Goal: Task Accomplishment & Management: Manage account settings

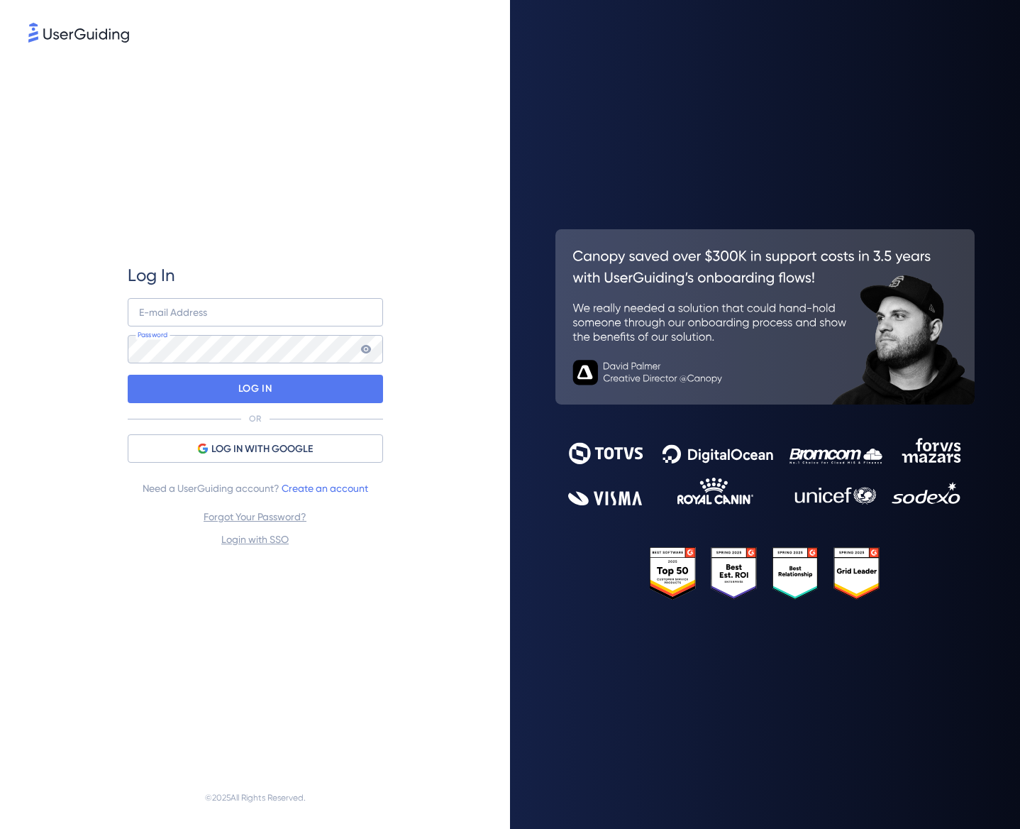
click at [318, 296] on div "Log In E-mail Address Password LOG IN OR LOG IN WITH GOOGLE Need a UserGuiding …" at bounding box center [255, 406] width 255 height 284
click at [290, 316] on input "email" at bounding box center [255, 312] width 255 height 28
click at [376, 312] on input "email" at bounding box center [255, 312] width 255 height 28
click at [0, 828] on com-1password-button at bounding box center [0, 829] width 0 height 0
type input "[EMAIL_ADDRESS][DOMAIN_NAME]"
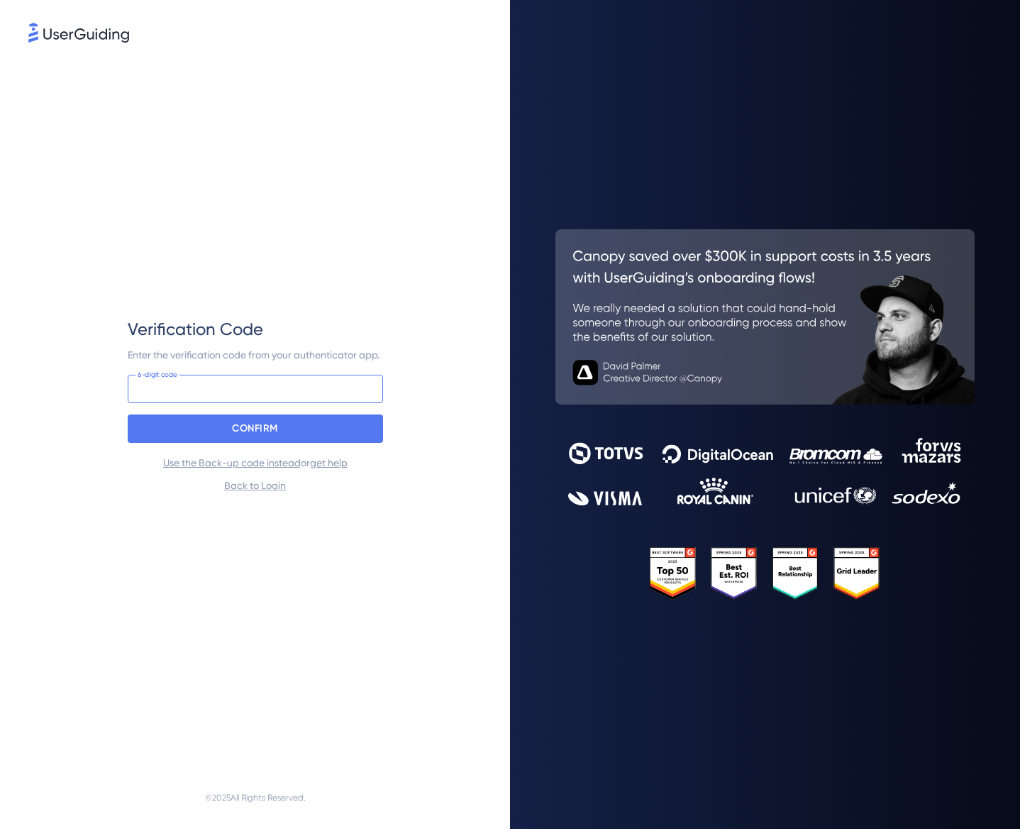
click at [179, 380] on input at bounding box center [255, 389] width 255 height 28
type input "155 517"
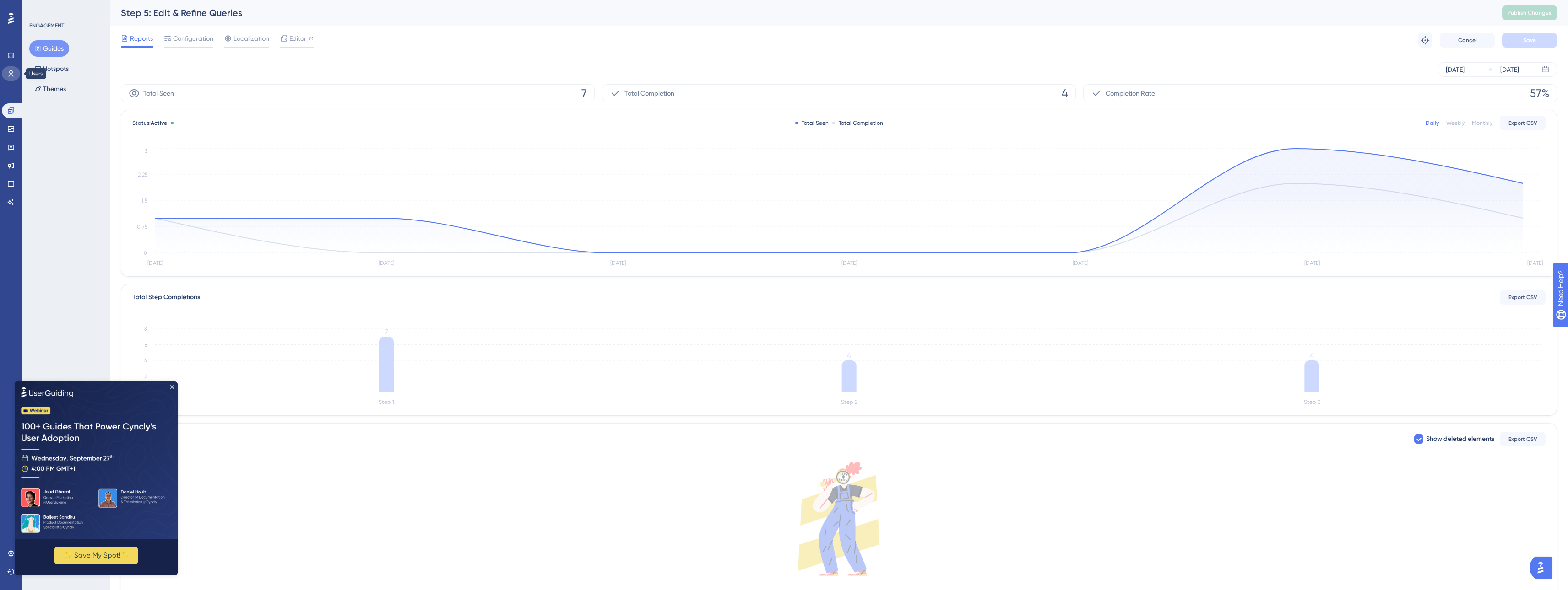
click at [14, 79] on link at bounding box center [11, 74] width 18 height 15
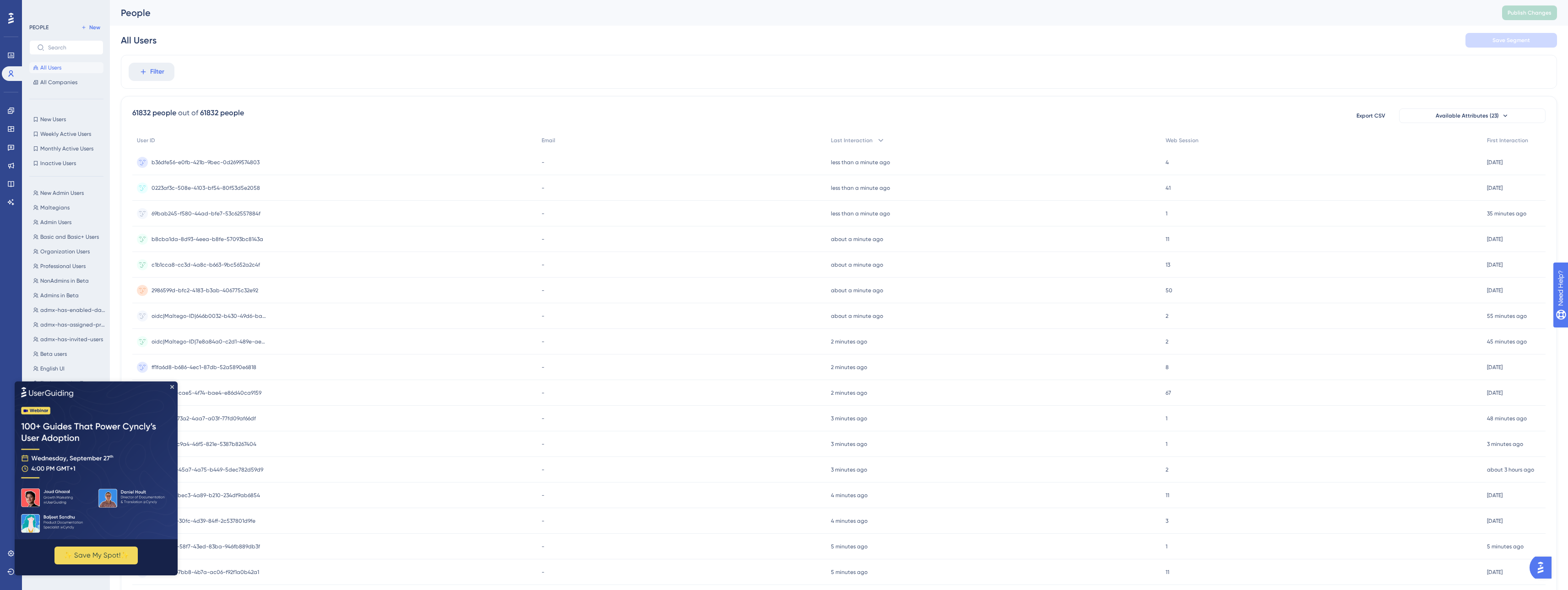
click at [171, 393] on img at bounding box center [96, 460] width 163 height 158
click at [170, 387] on img at bounding box center [96, 460] width 163 height 158
click at [173, 386] on icon "Close Preview" at bounding box center [172, 387] width 4 height 4
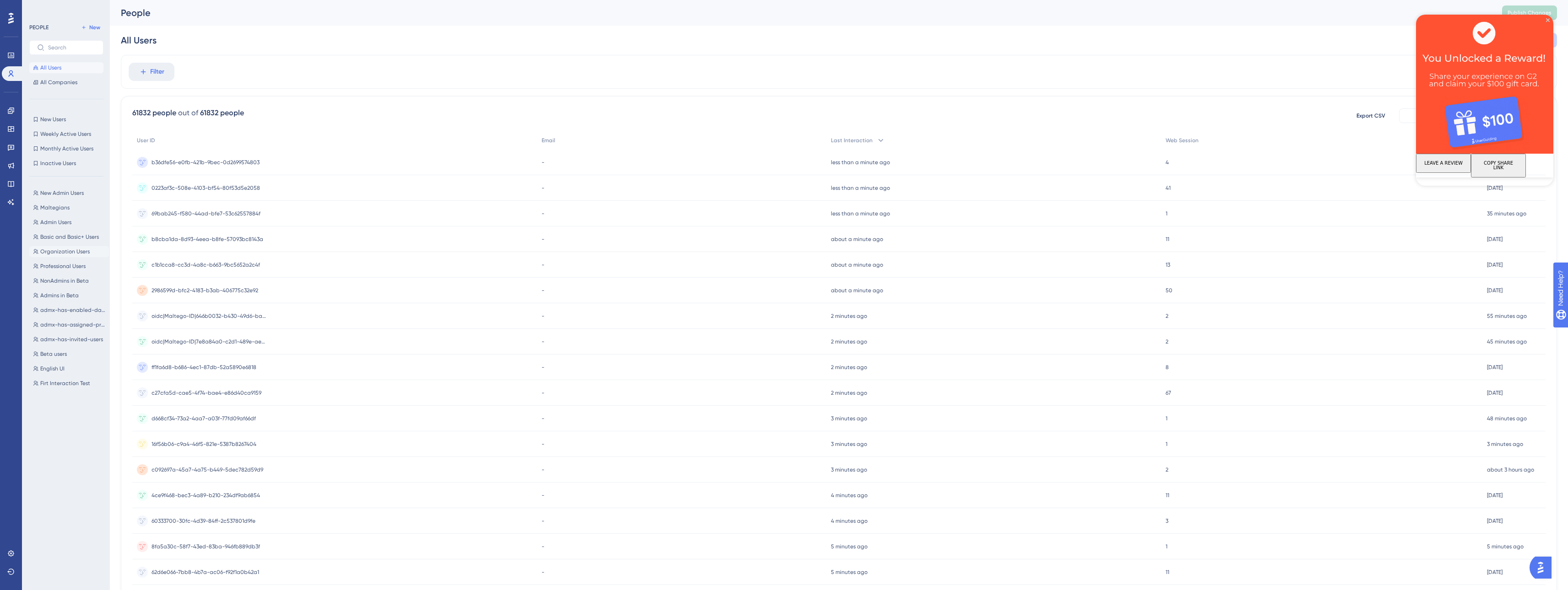
click at [63, 248] on span "Organization Users" at bounding box center [65, 251] width 50 height 7
click at [250, 75] on button "OR" at bounding box center [251, 72] width 20 height 15
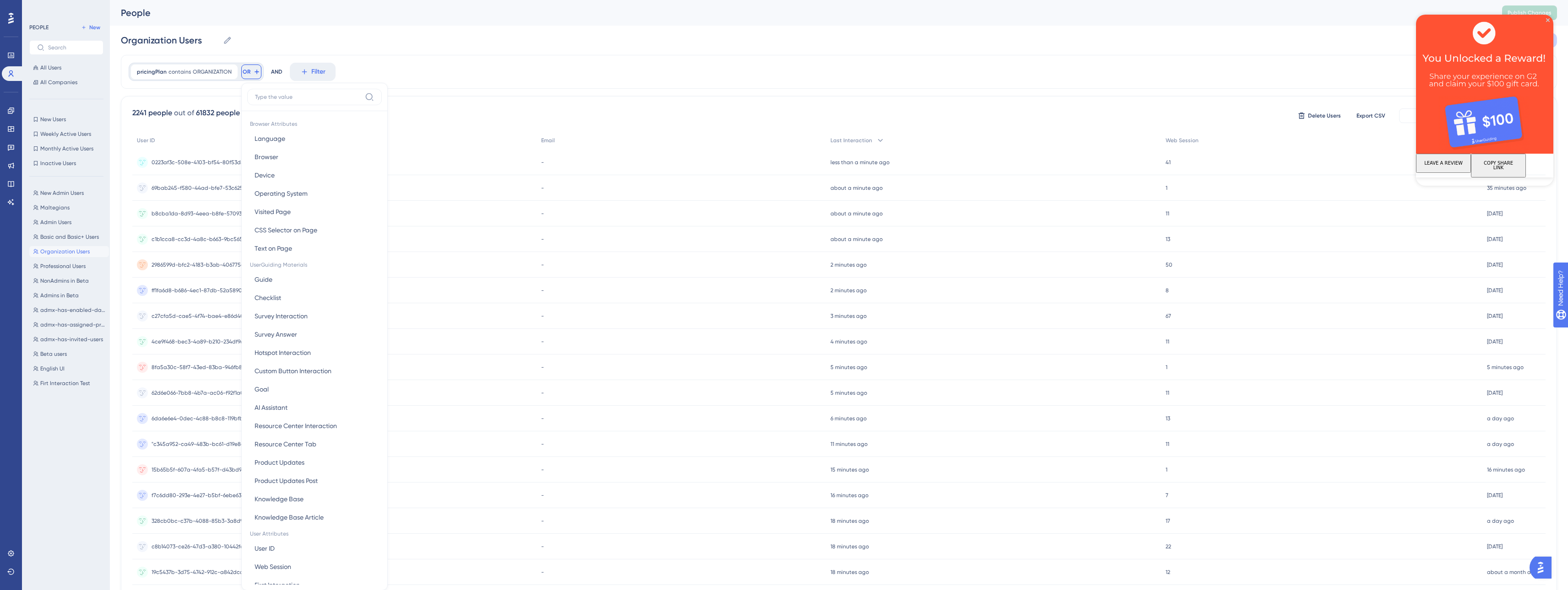
drag, startPoint x: 378, startPoint y: 55, endPoint x: 316, endPoint y: 70, distance: 63.8
click at [377, 56] on div "pricingPlan contains ORGANIZATION ORGANIZATION Remove OR Browser Attributes Lan…" at bounding box center [839, 72] width 1436 height 34
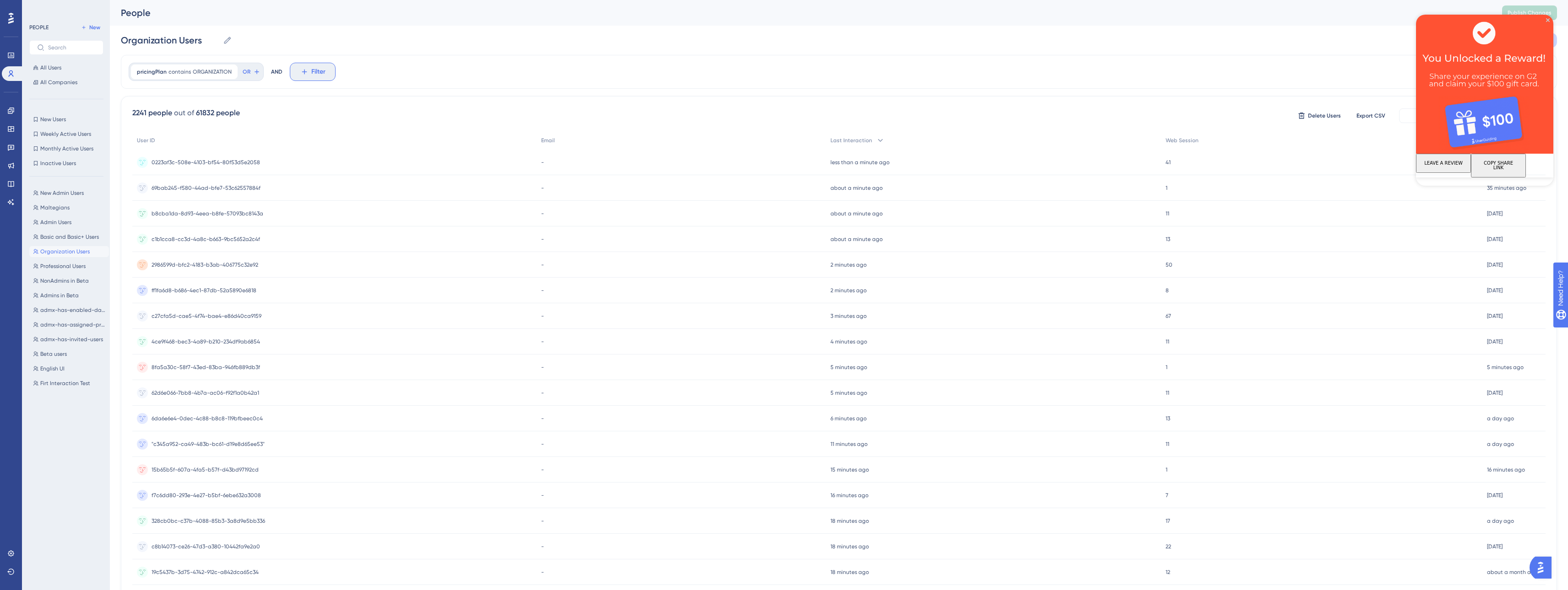
click at [312, 72] on span "Filter" at bounding box center [319, 72] width 14 height 11
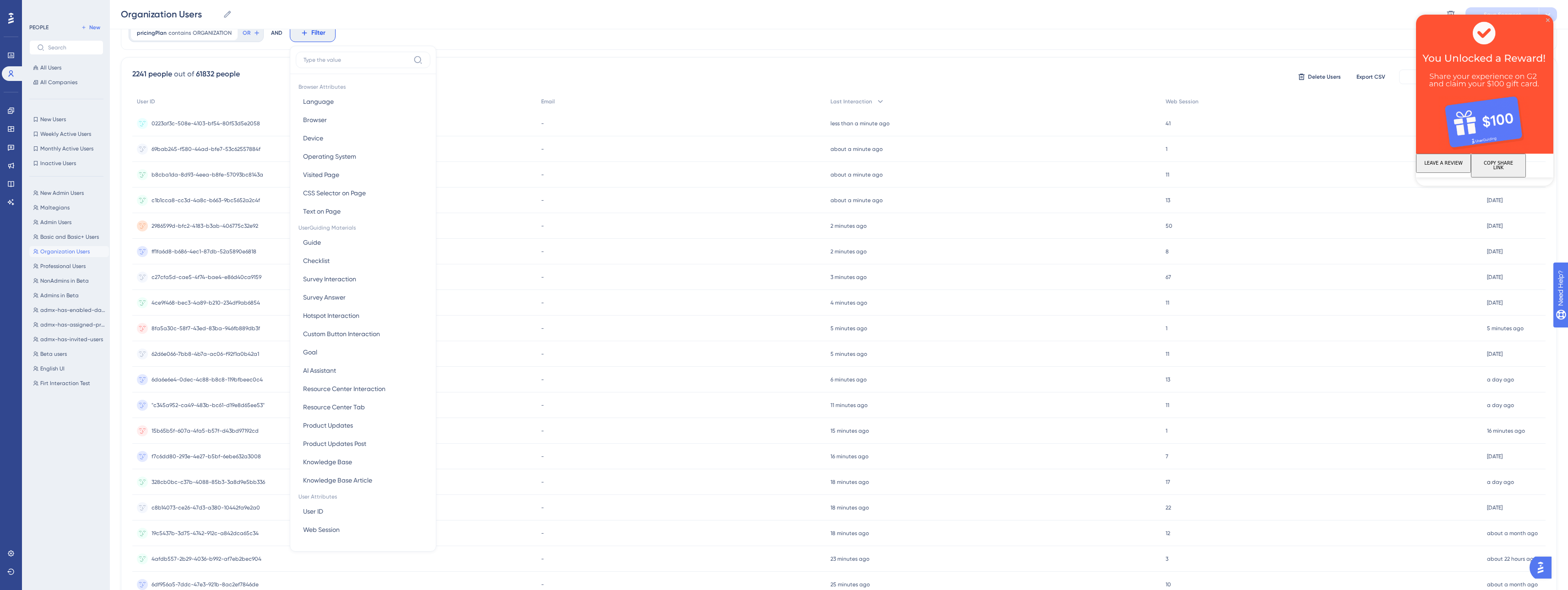
click at [658, 19] on icon "Close Preview" at bounding box center [1548, 20] width 4 height 4
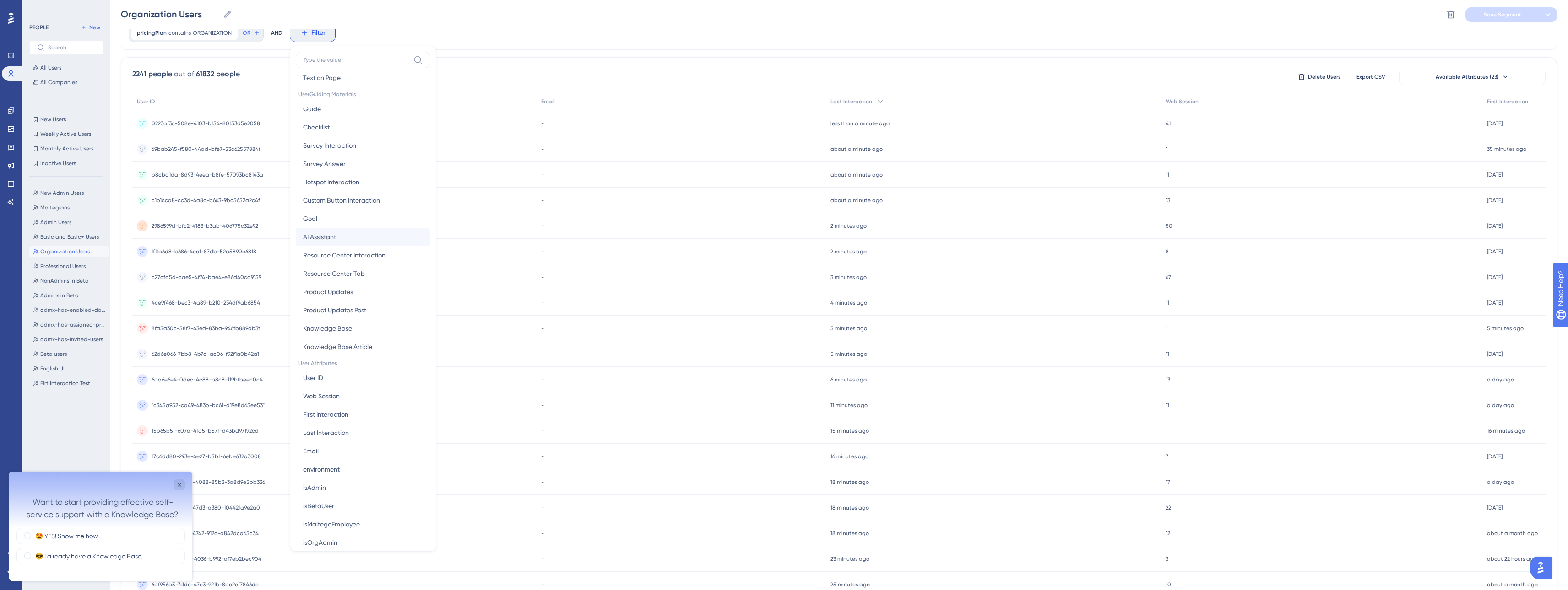
scroll to position [137, 0]
click at [539, 18] on div "Organization Users Organization Users Delete Segment Save Segment" at bounding box center [839, 14] width 1458 height 29
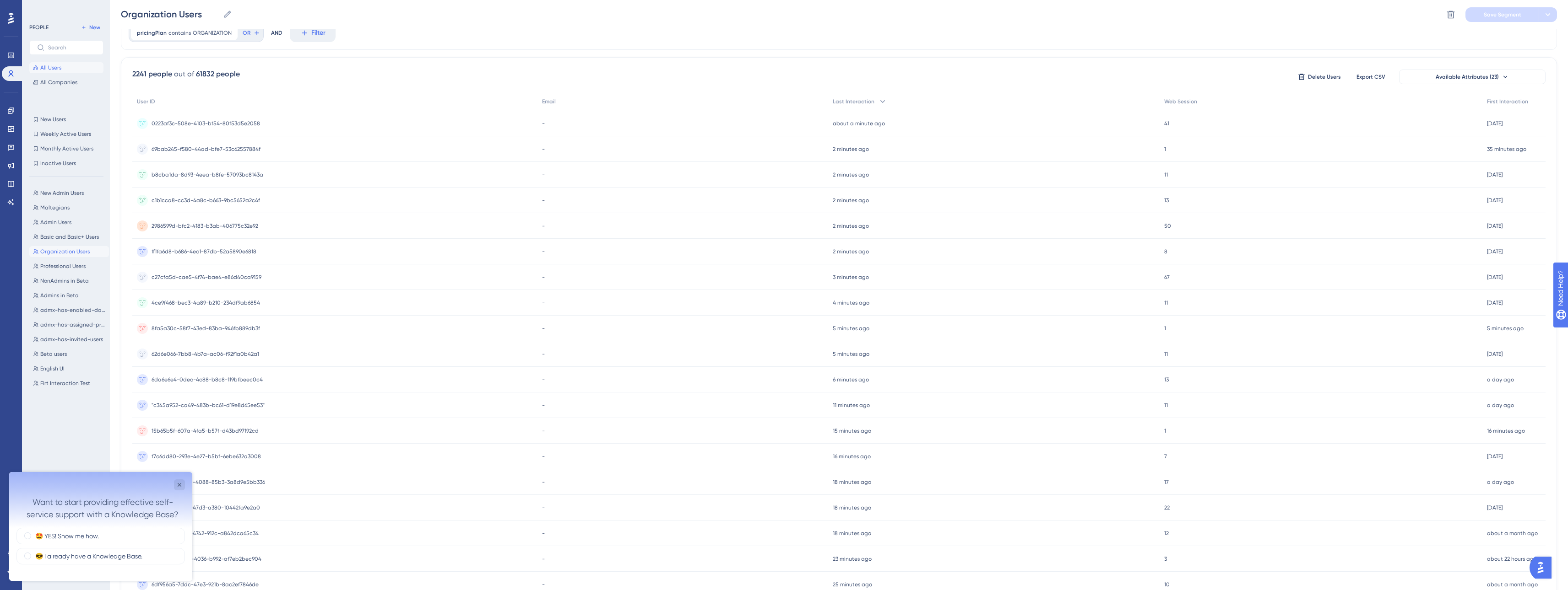
click at [52, 68] on span "All Users" at bounding box center [50, 67] width 21 height 7
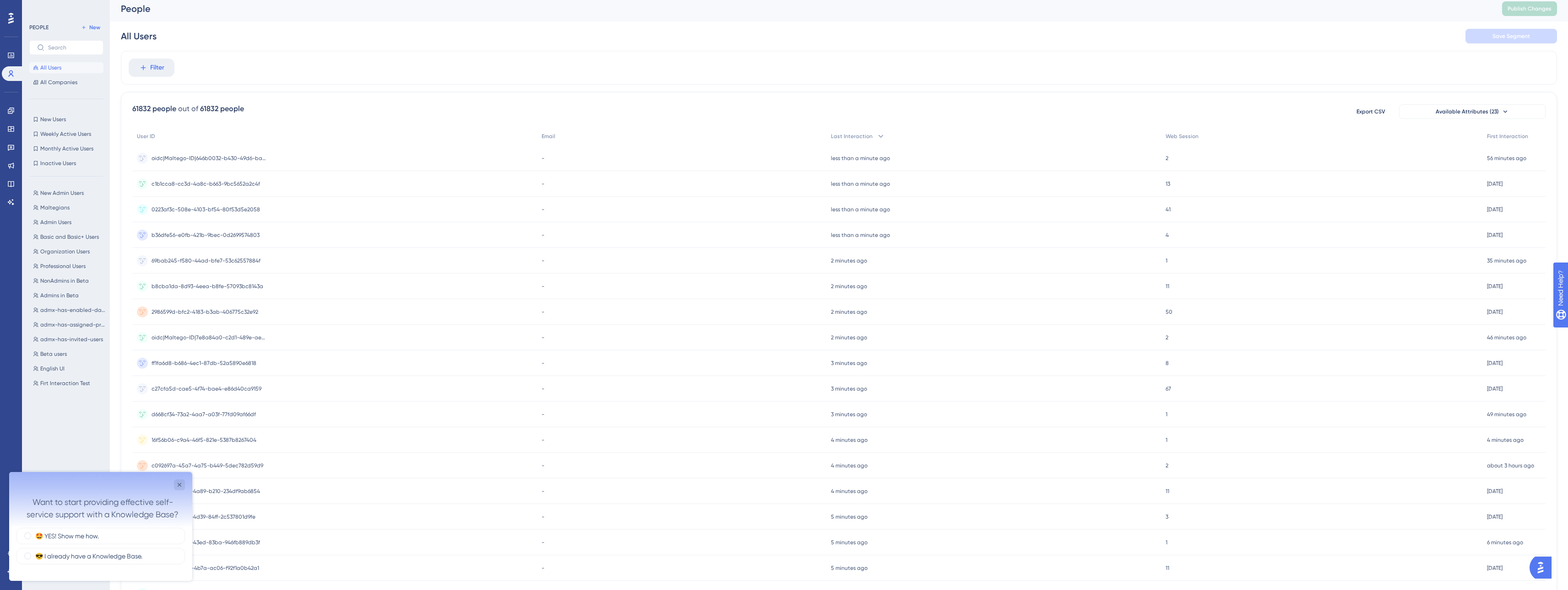
scroll to position [0, 0]
click at [71, 84] on span "All Companies" at bounding box center [58, 82] width 37 height 7
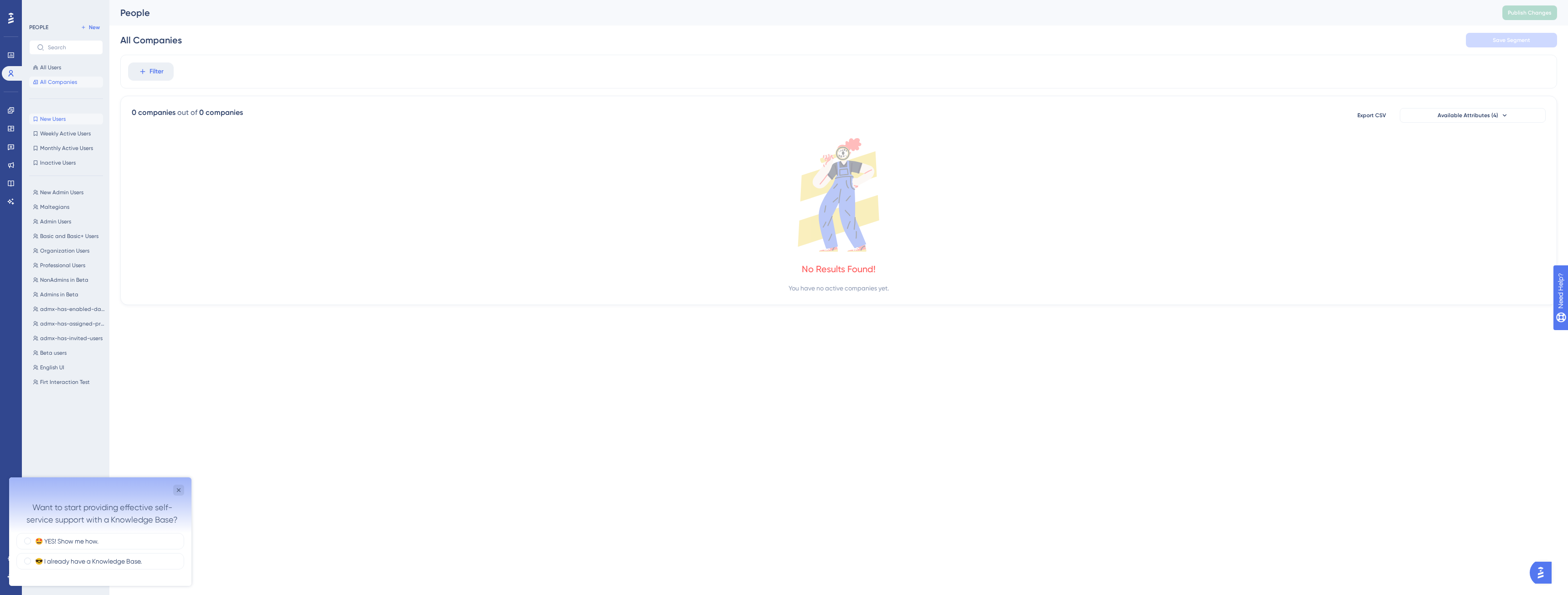
click at [71, 121] on button "New Users New Users" at bounding box center [66, 119] width 74 height 11
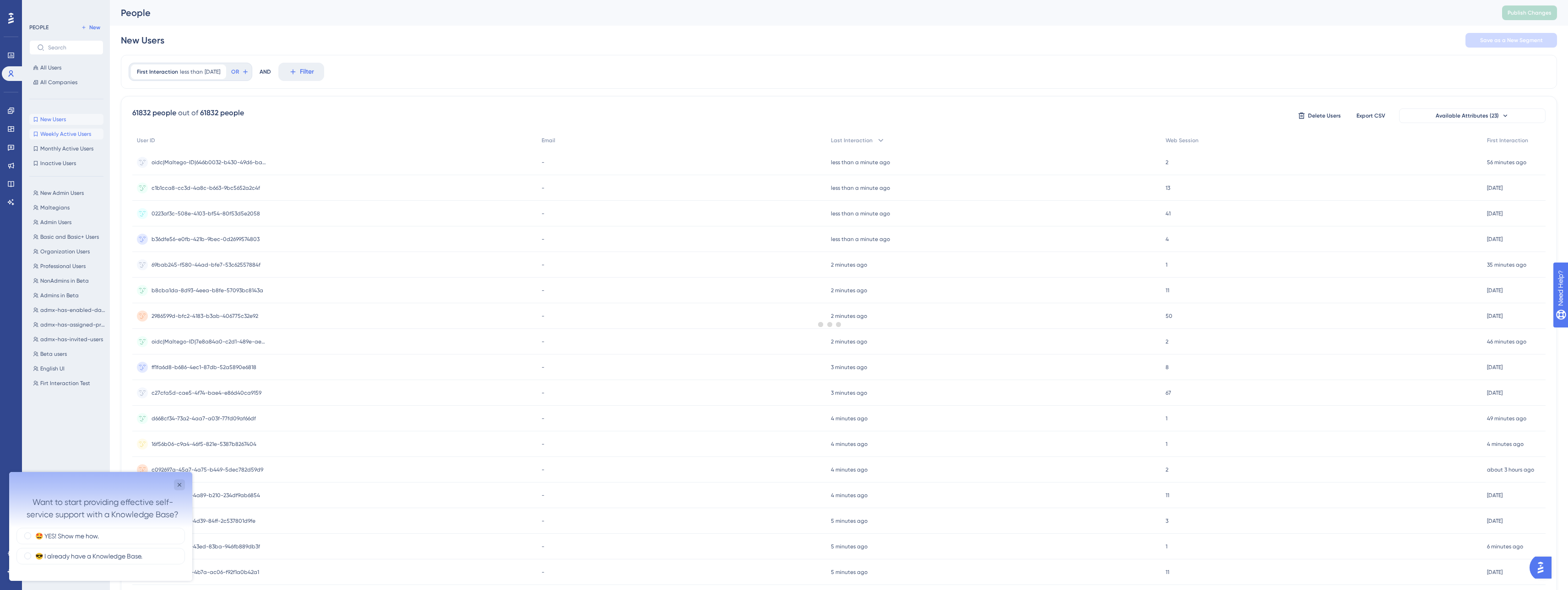
click at [70, 133] on span "Weekly Active Users" at bounding box center [65, 133] width 51 height 7
click at [63, 148] on span "Monthly Active Users" at bounding box center [66, 148] width 53 height 7
click at [61, 161] on span "Inactive Users" at bounding box center [57, 163] width 35 height 7
click at [65, 148] on span "Monthly Active Users" at bounding box center [66, 148] width 53 height 7
click at [66, 190] on span "New Admin Users" at bounding box center [61, 193] width 43 height 7
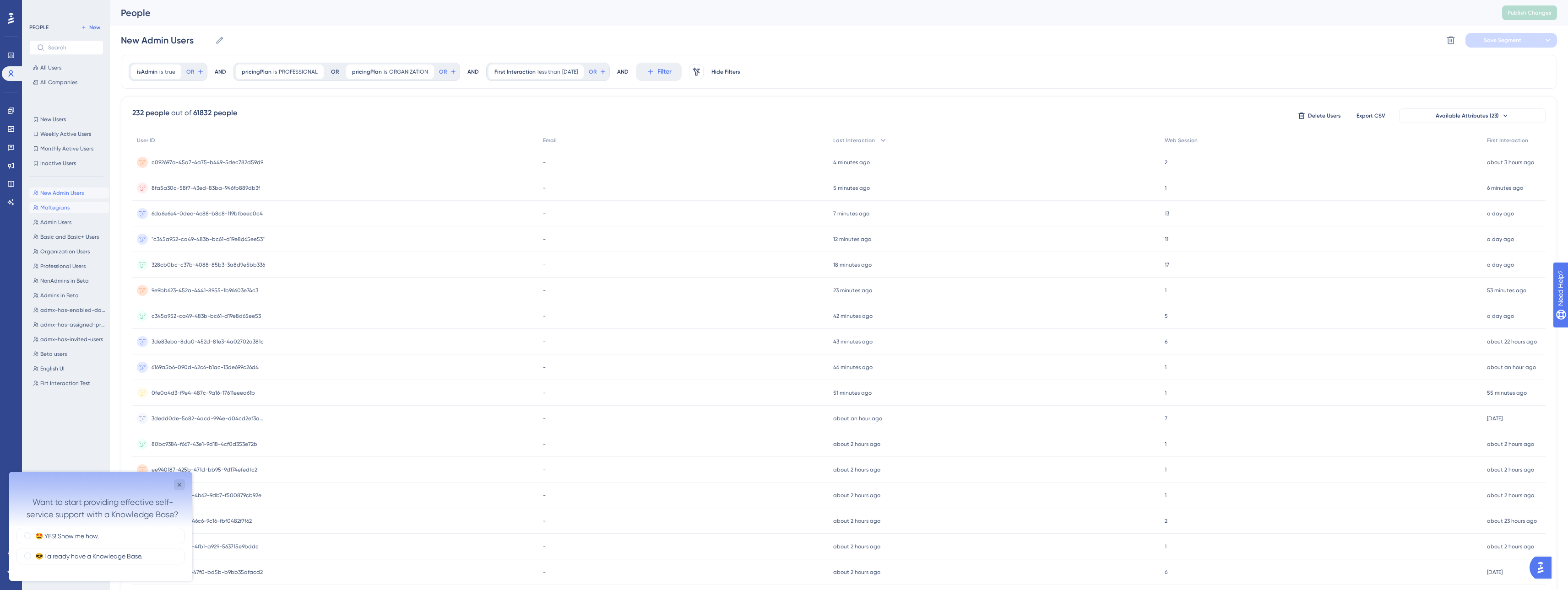
click at [61, 210] on span "Maltegians" at bounding box center [54, 207] width 29 height 7
type input "Maltegians"
click at [179, 484] on icon "Close survey" at bounding box center [179, 485] width 7 height 7
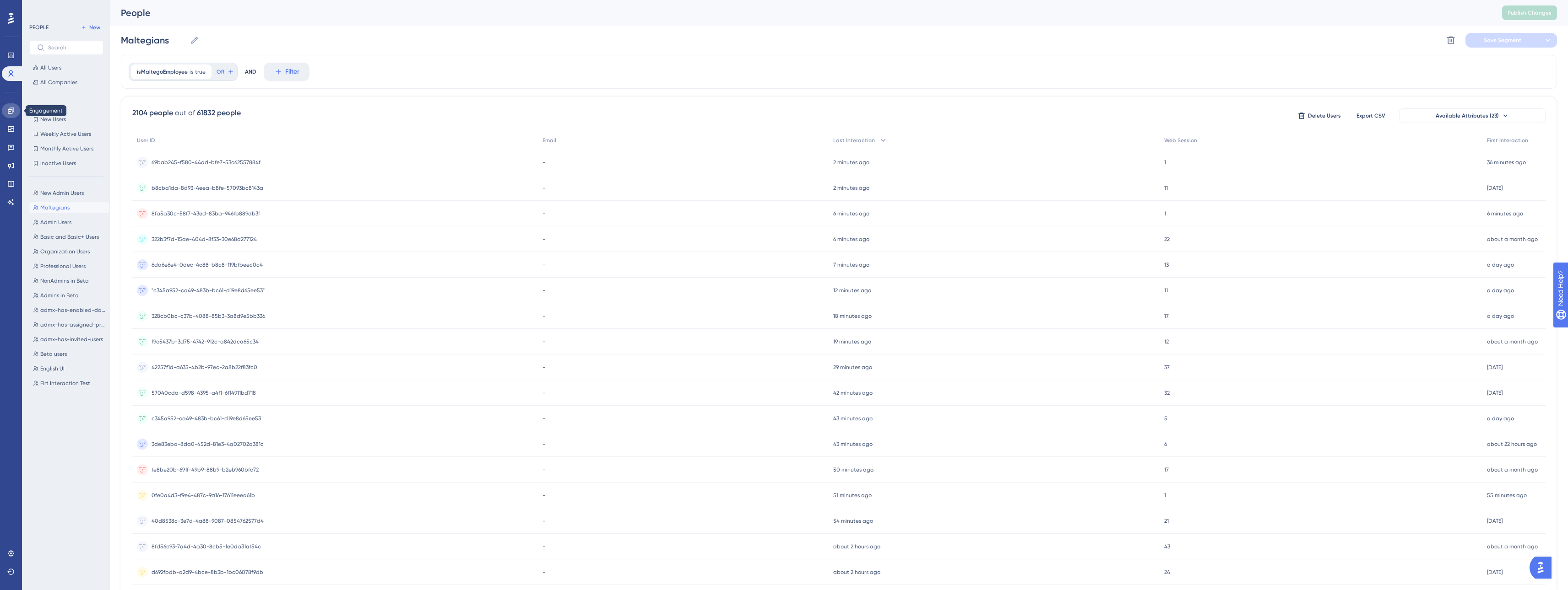
click at [13, 111] on icon at bounding box center [10, 110] width 7 height 7
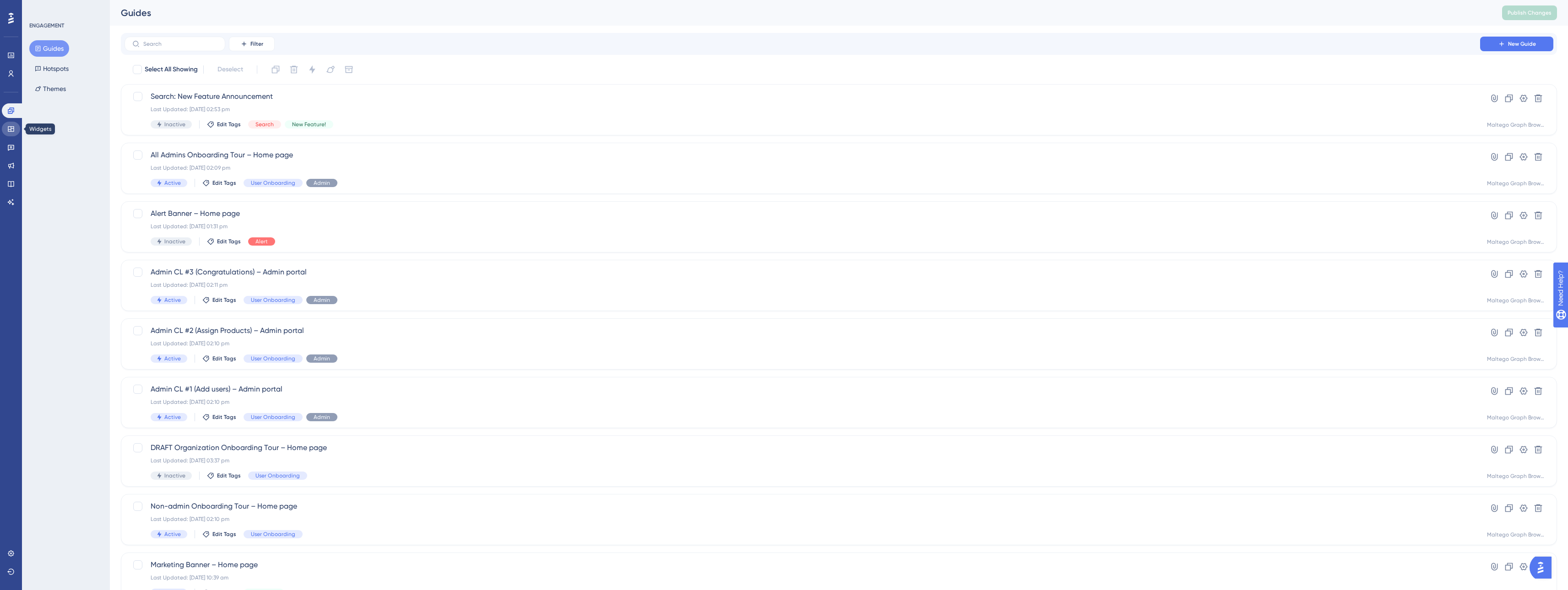
click at [11, 130] on icon at bounding box center [10, 129] width 6 height 6
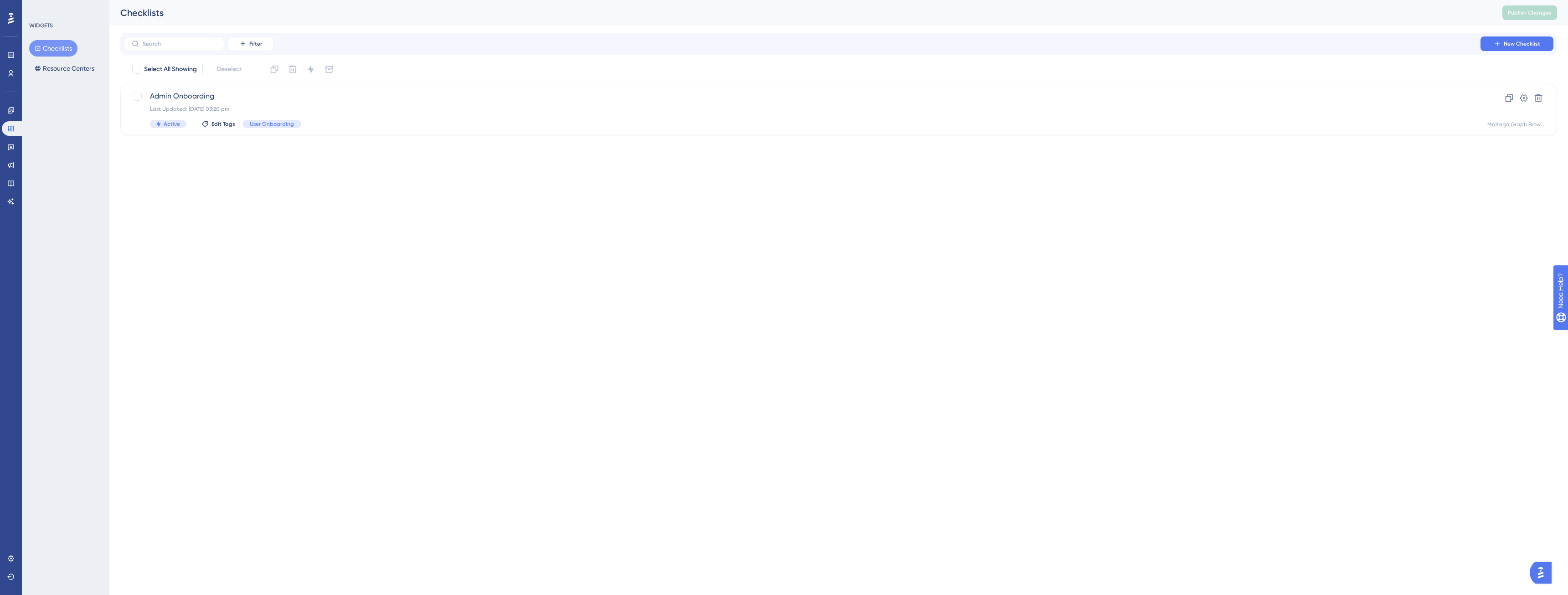
click at [10, 155] on div "Engagement Widgets Feedback Product Updates Knowledge Base AI Assistant" at bounding box center [11, 155] width 18 height 106
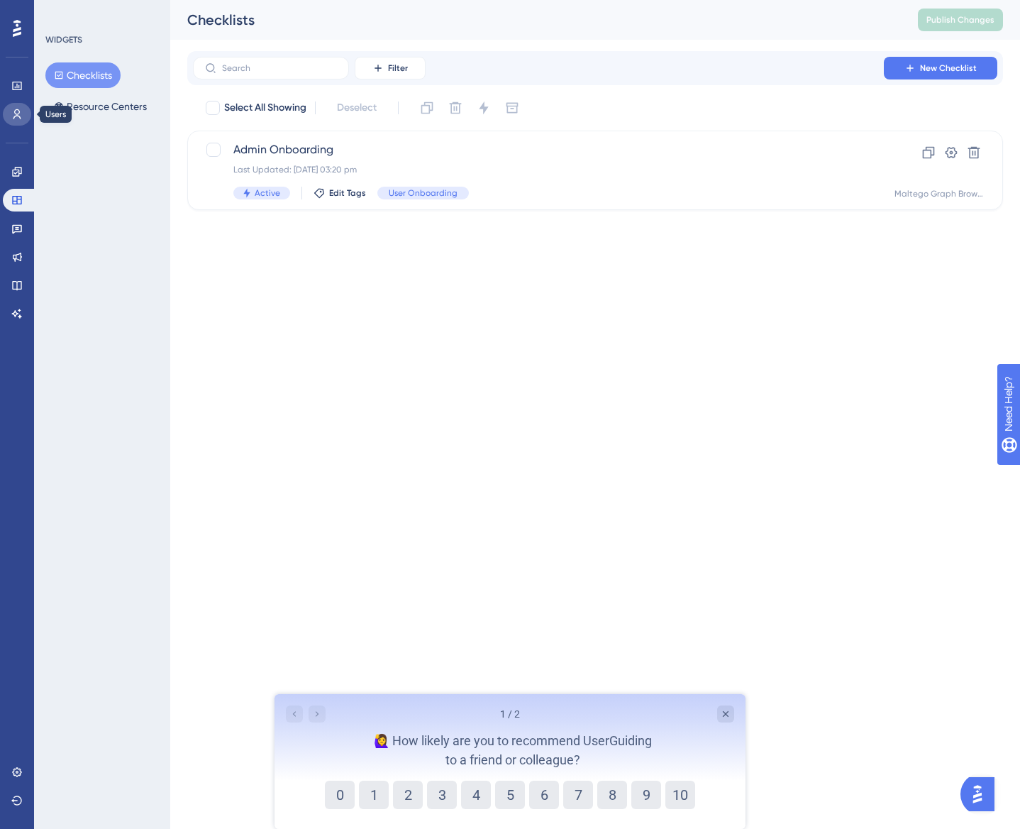
click at [18, 115] on icon at bounding box center [16, 114] width 11 height 11
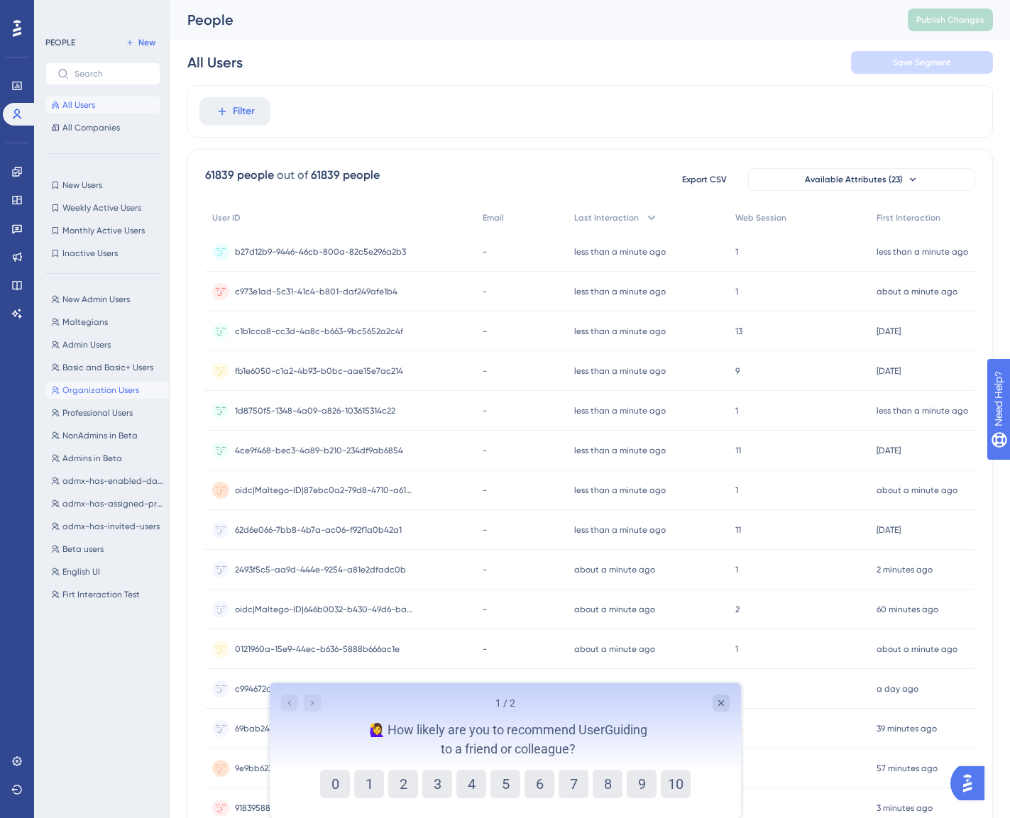
click at [124, 397] on button "Organization Users Organization Users" at bounding box center [106, 390] width 123 height 17
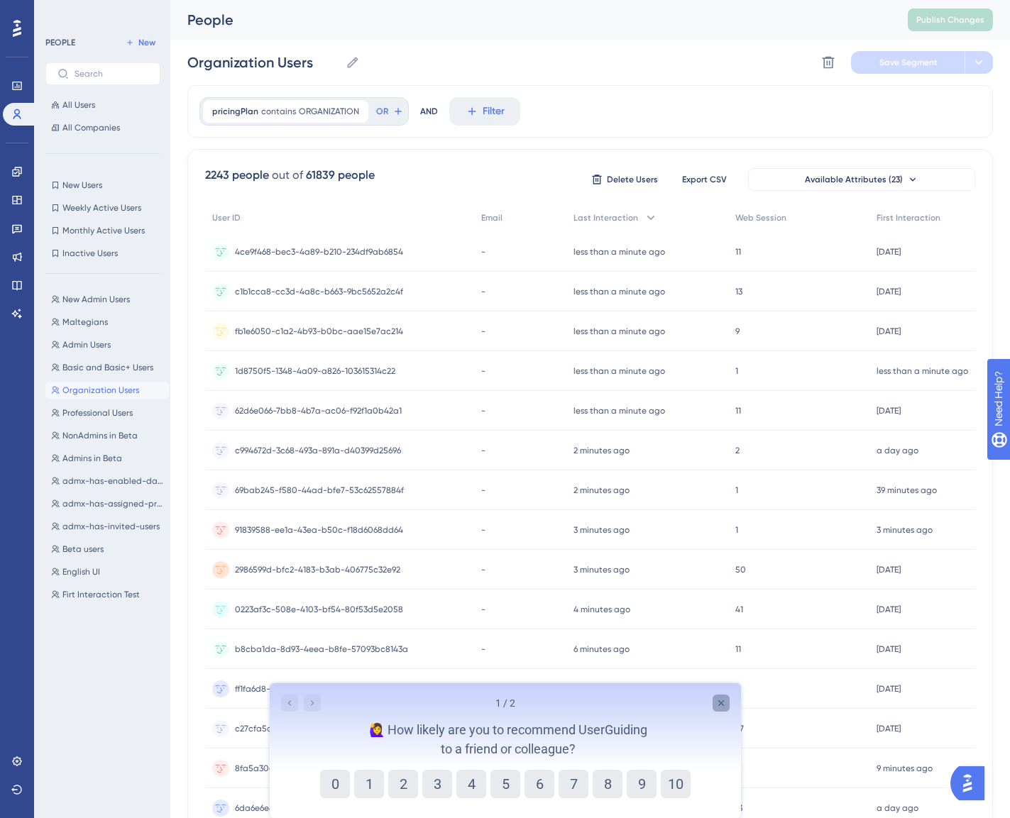
click at [723, 705] on icon "Close survey" at bounding box center [720, 703] width 11 height 11
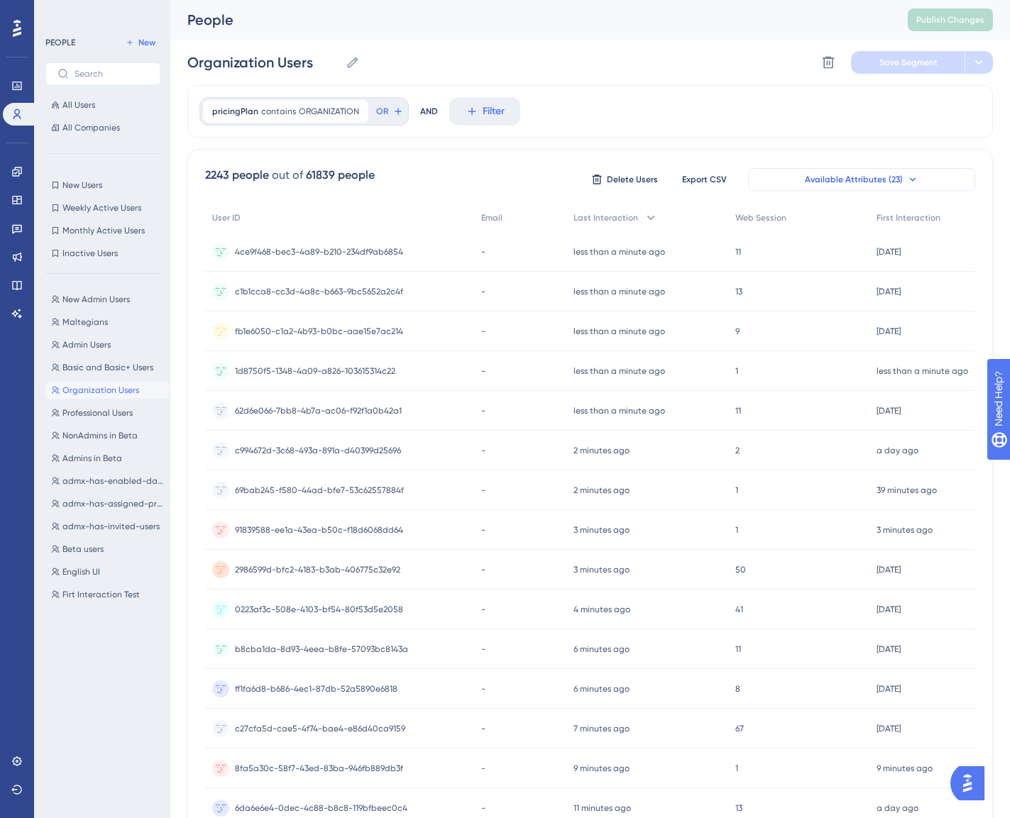
click at [837, 177] on span "Available Attributes (23)" at bounding box center [854, 179] width 98 height 11
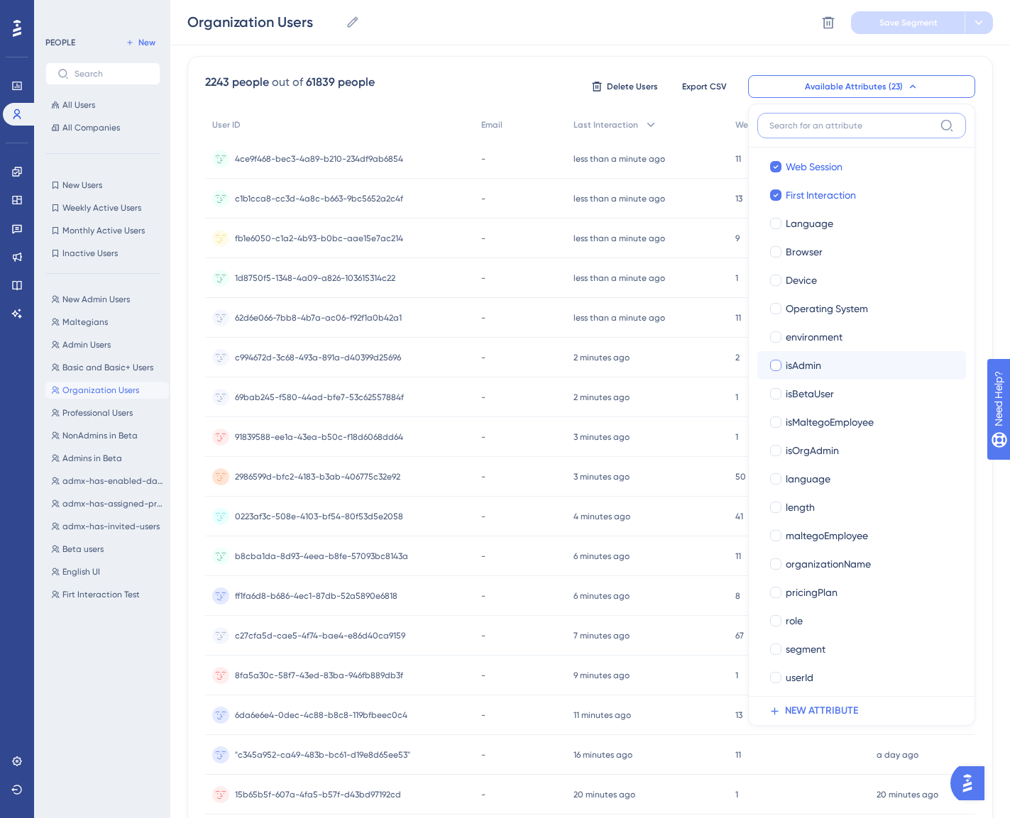
scroll to position [121, 0]
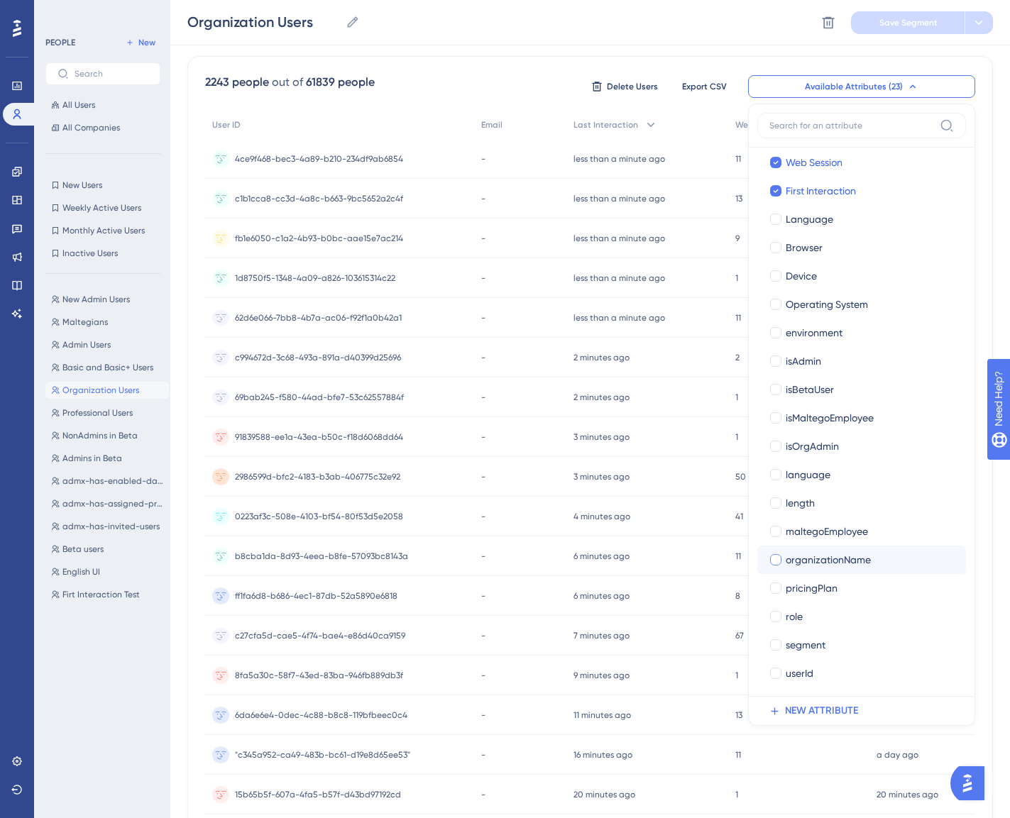
click at [800, 563] on span "organizationName" at bounding box center [828, 559] width 85 height 17
checkbox input "true"
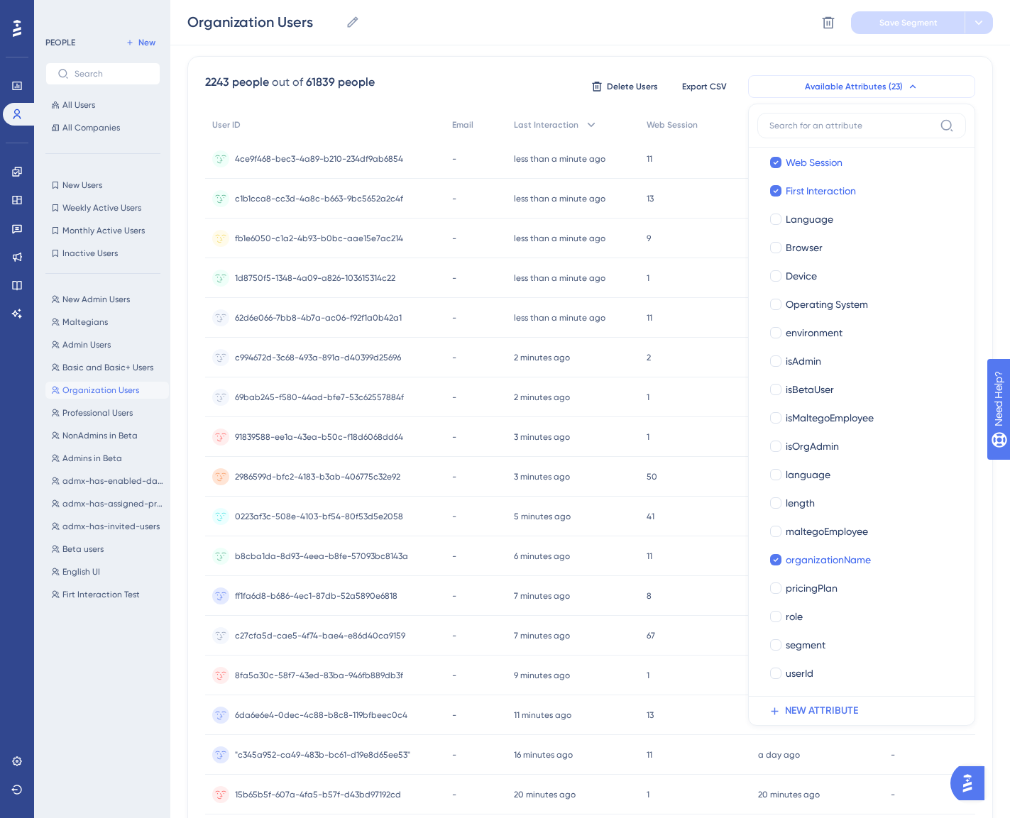
click at [893, 82] on span "Available Attributes (23)" at bounding box center [854, 86] width 98 height 11
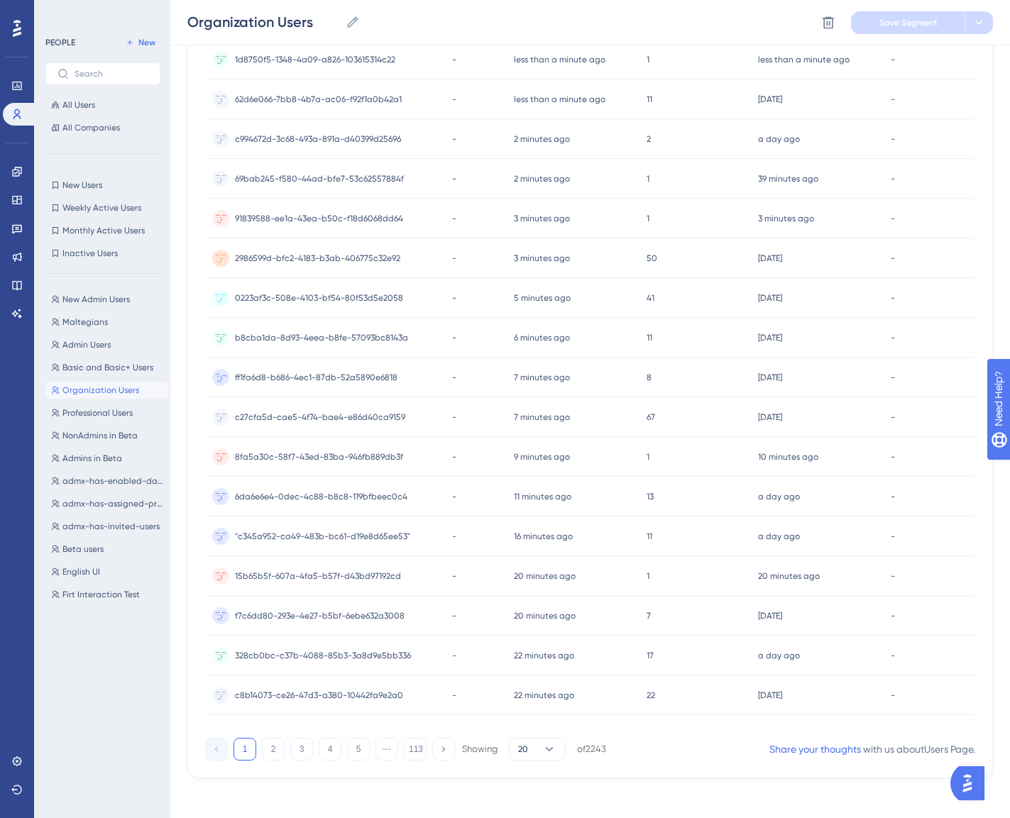
scroll to position [323, 0]
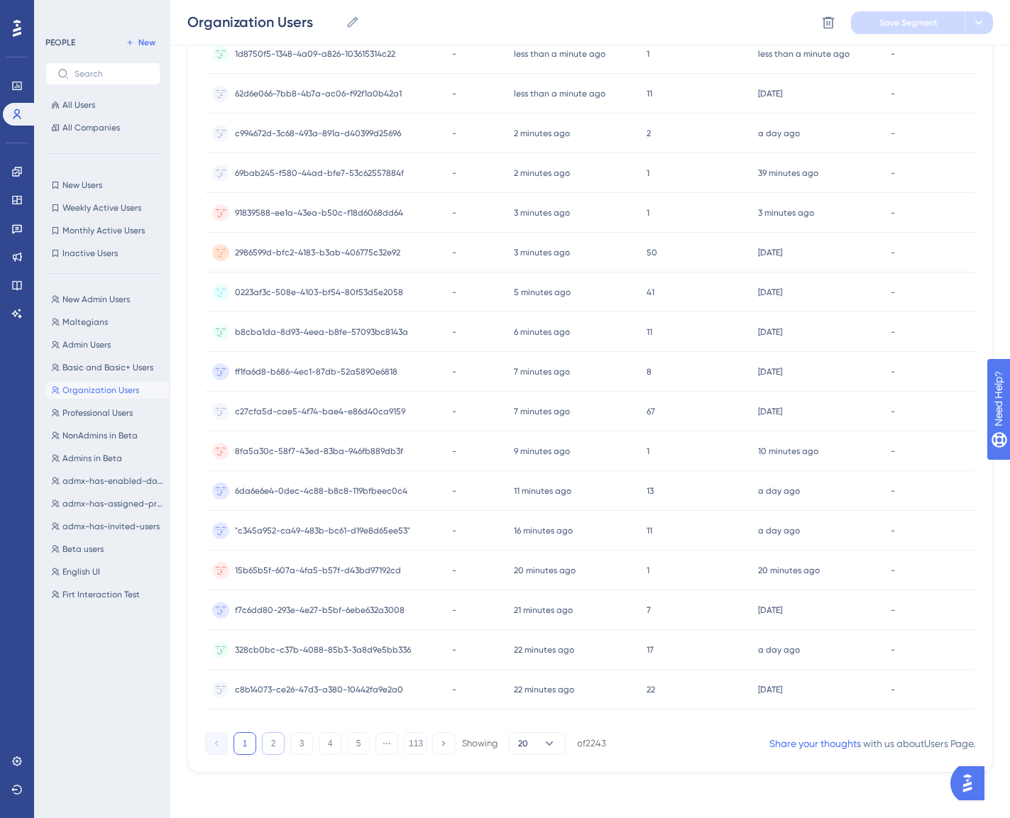
click at [279, 741] on button "2" at bounding box center [273, 743] width 23 height 23
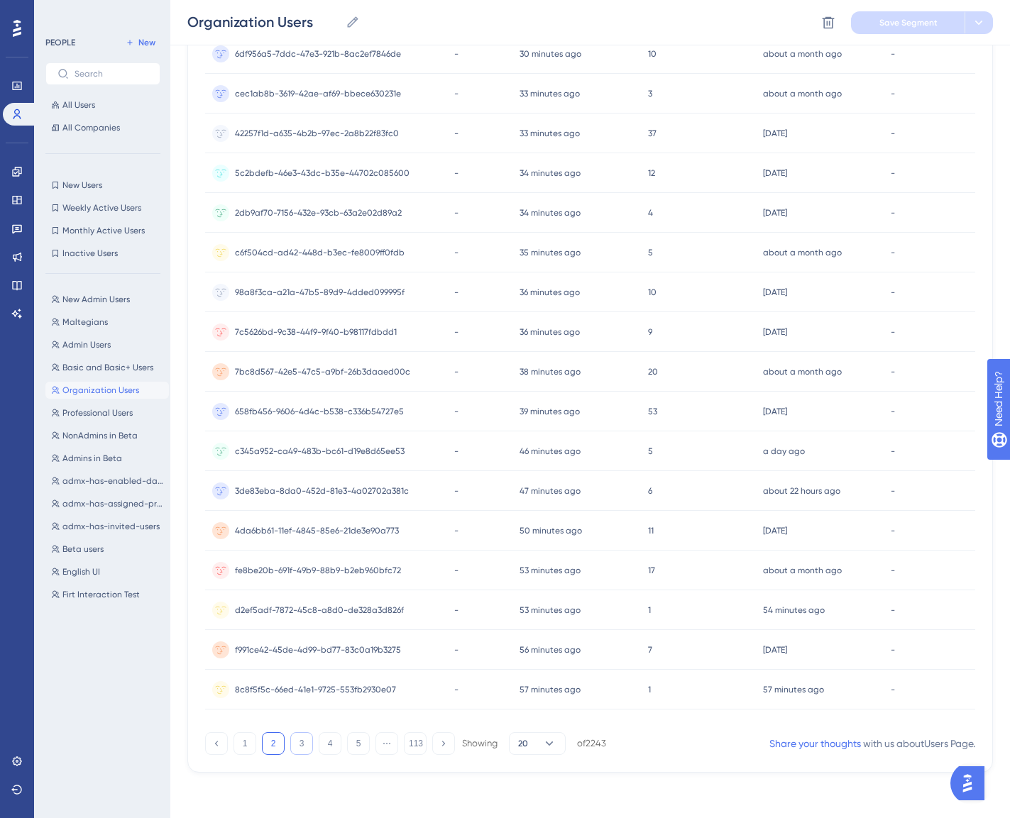
click at [297, 742] on button "3" at bounding box center [301, 743] width 23 height 23
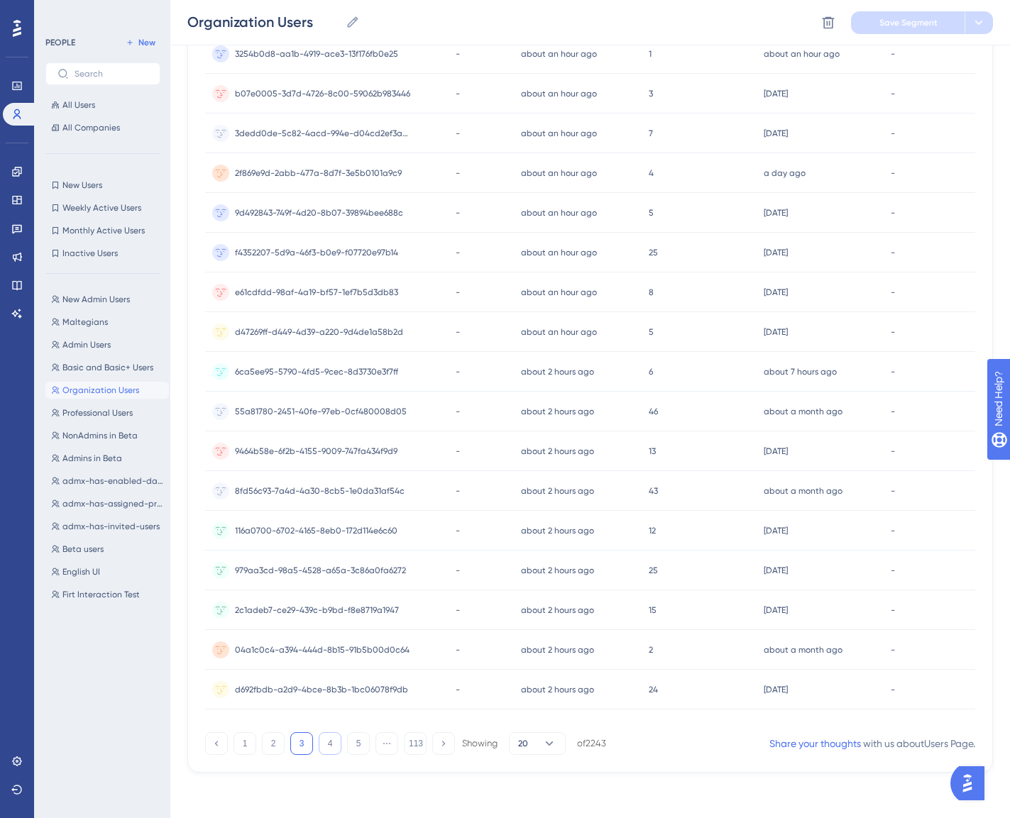
click at [331, 739] on button "4" at bounding box center [330, 743] width 23 height 23
click at [356, 734] on button "5" at bounding box center [358, 743] width 23 height 23
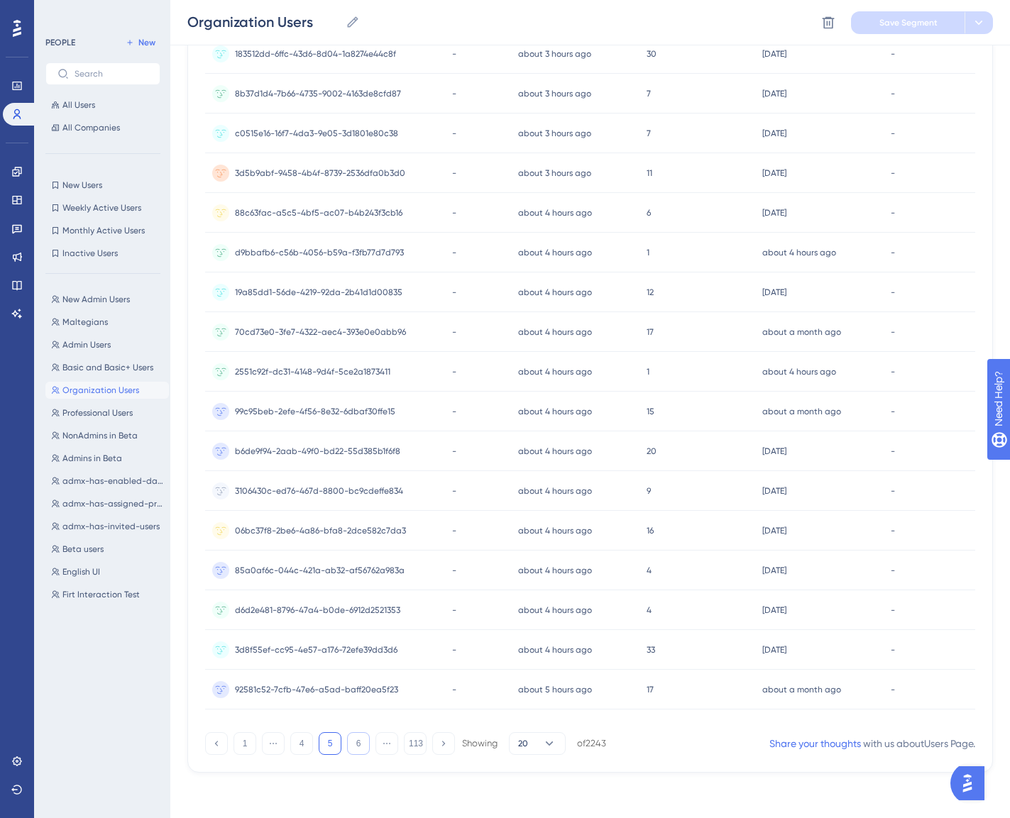
click at [363, 740] on button "6" at bounding box center [358, 743] width 23 height 23
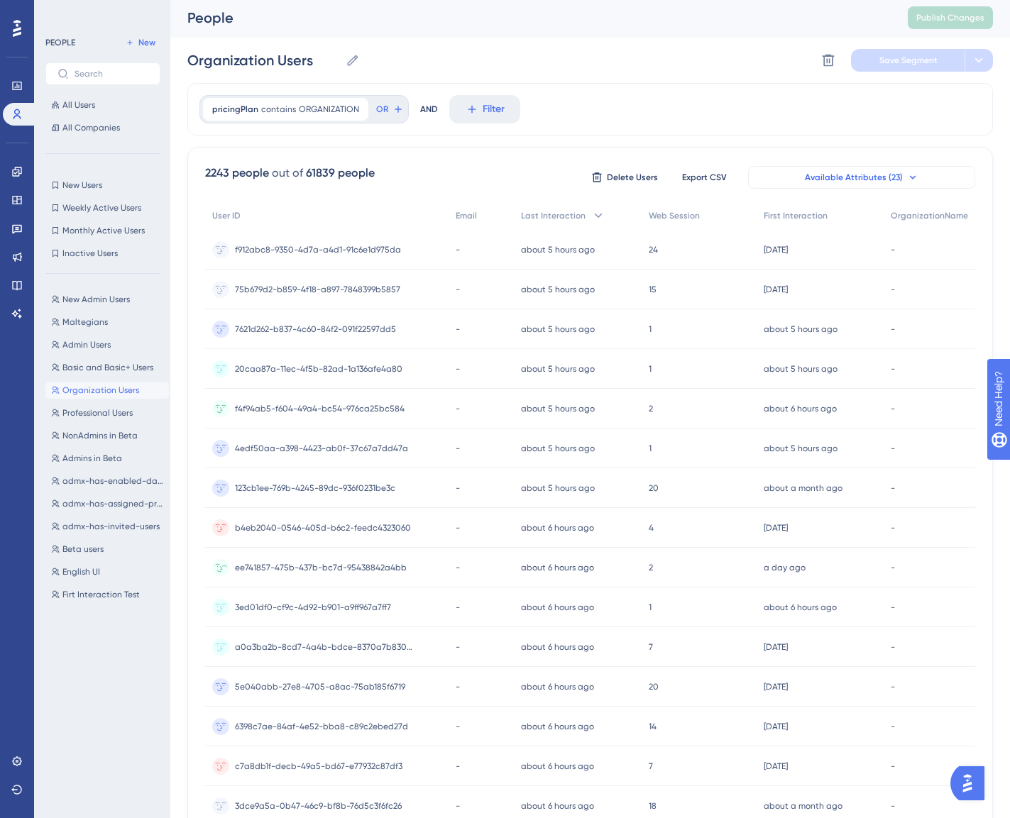
scroll to position [0, 0]
click at [924, 181] on button "Available Attributes (23)" at bounding box center [861, 179] width 227 height 23
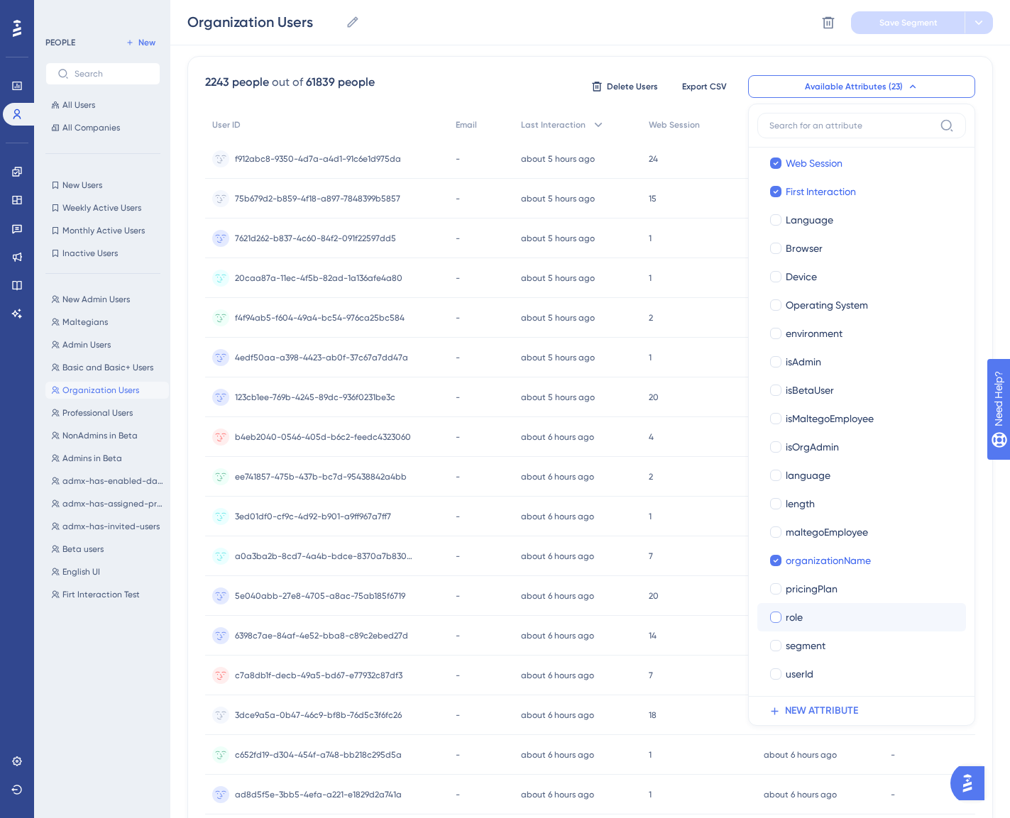
scroll to position [121, 0]
click at [773, 645] on div at bounding box center [775, 644] width 11 height 11
checkbox input "true"
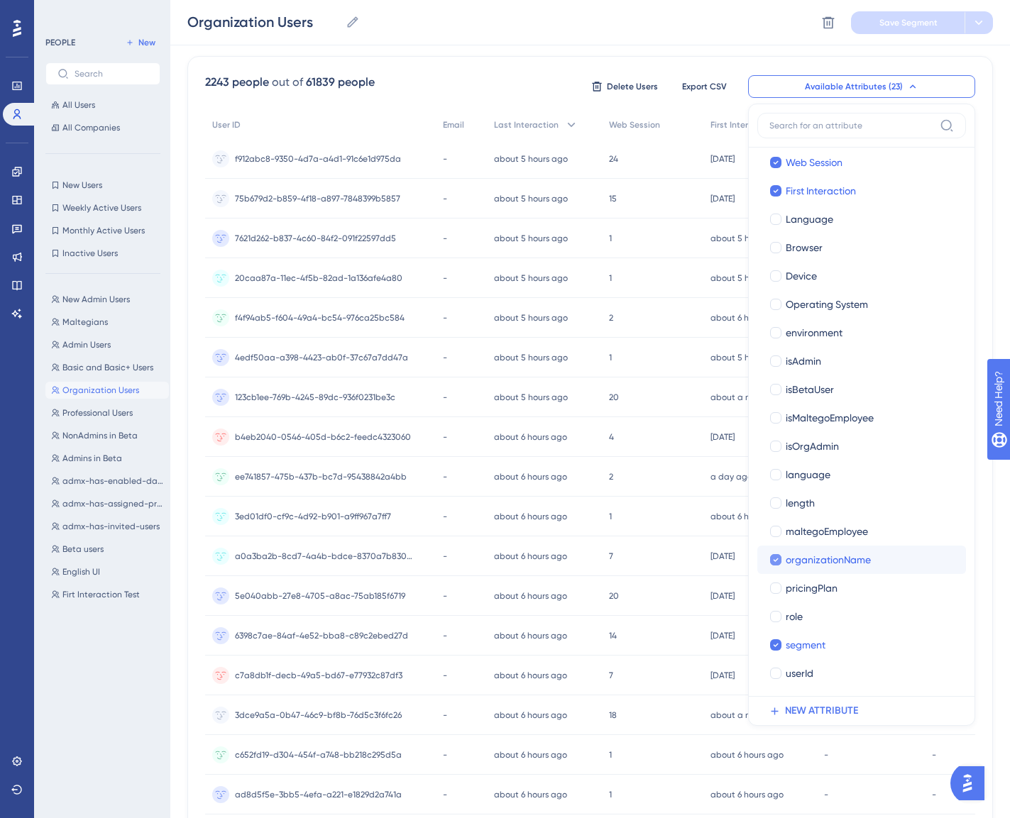
click at [776, 562] on icon at bounding box center [776, 560] width 6 height 10
checkbox input "false"
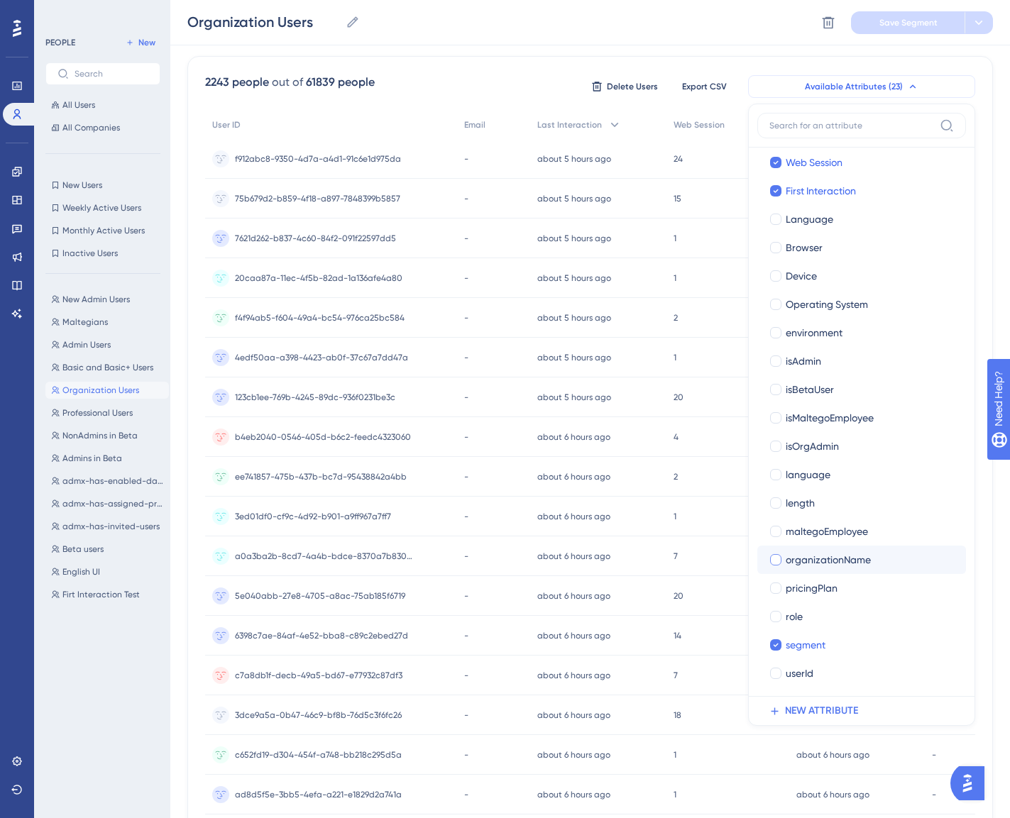
click at [915, 93] on button "Available Attributes (23)" at bounding box center [861, 86] width 227 height 23
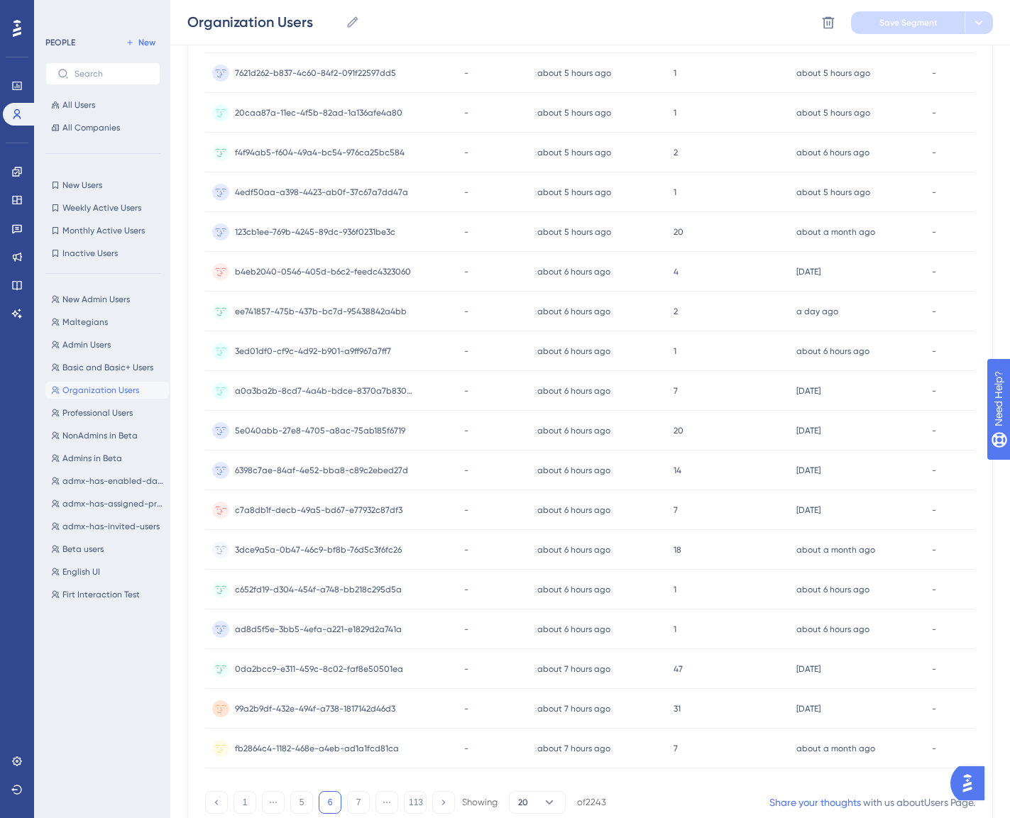
scroll to position [110, 0]
